Goal: Task Accomplishment & Management: Use online tool/utility

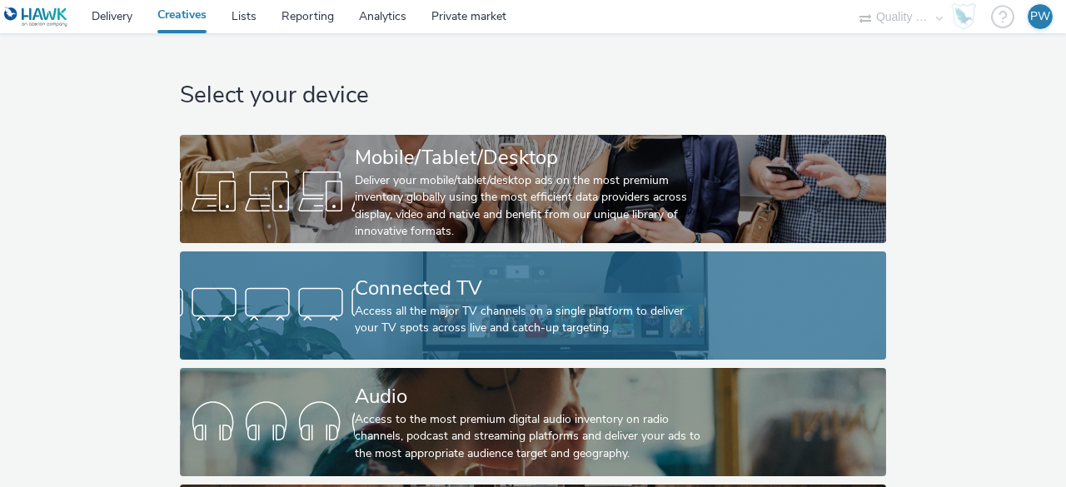
click at [398, 323] on div "Access all the major TV channels on a single platform to deliver your TV spots …" at bounding box center [530, 320] width 350 height 34
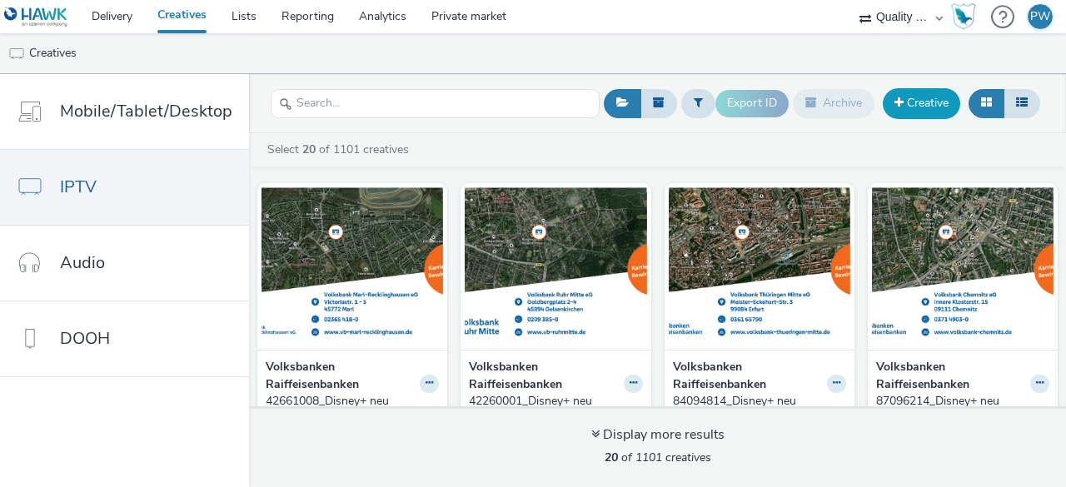
click at [945, 101] on link "Creative" at bounding box center [921, 103] width 77 height 30
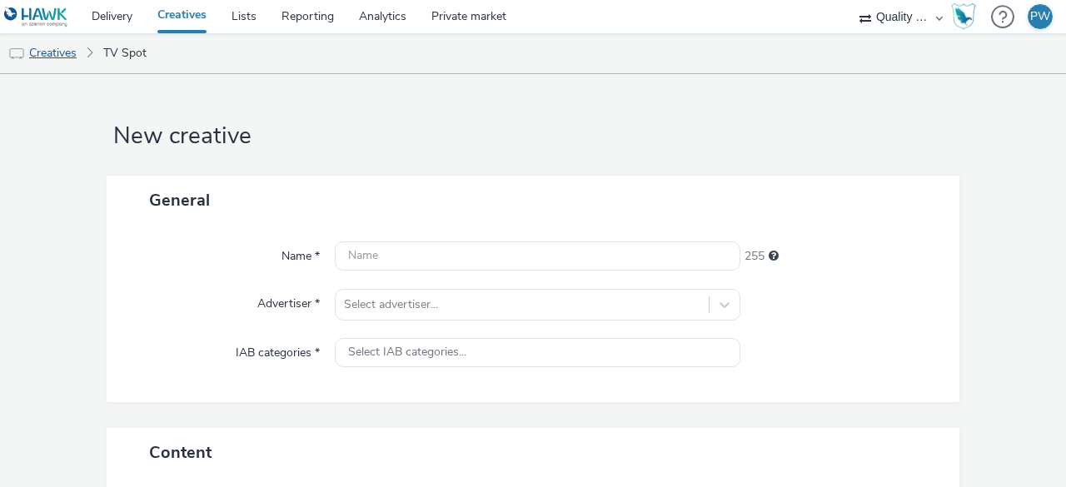
click at [53, 58] on link "Creatives" at bounding box center [42, 53] width 85 height 40
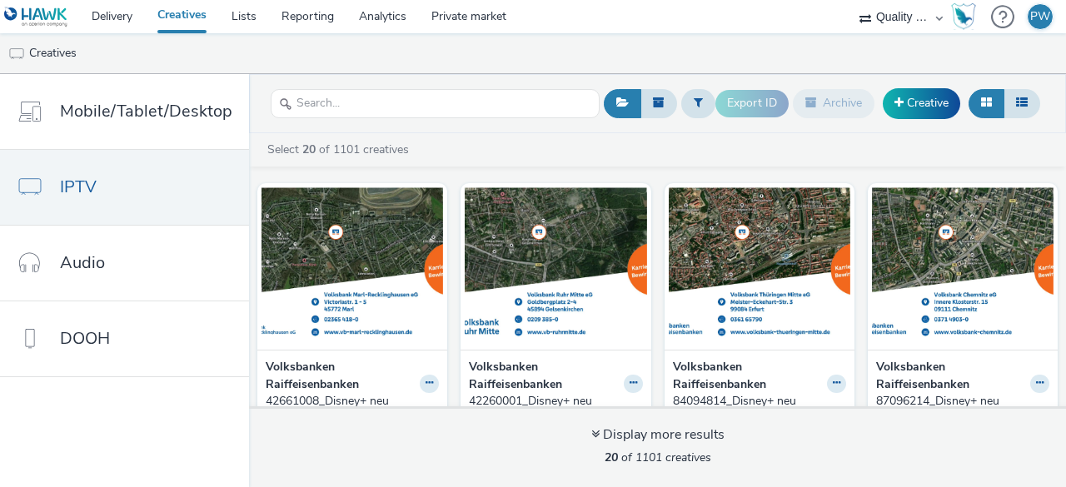
drag, startPoint x: 842, startPoint y: 47, endPoint x: 819, endPoint y: 47, distance: 23.3
click at [842, 47] on ul "Creatives" at bounding box center [533, 53] width 1066 height 40
click at [658, 38] on ul "Creatives" at bounding box center [533, 53] width 1066 height 40
